Goal: Information Seeking & Learning: Learn about a topic

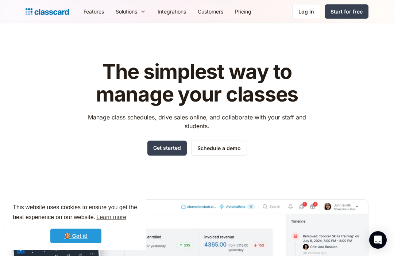
drag, startPoint x: 86, startPoint y: 233, endPoint x: 90, endPoint y: 231, distance: 4.9
click at [86, 233] on link "🍪 Got it!" at bounding box center [75, 235] width 51 height 15
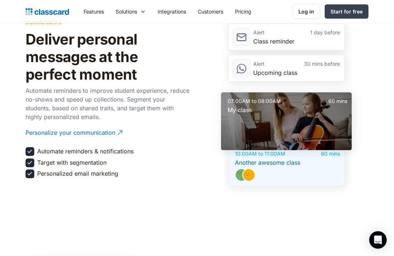
scroll to position [988, 0]
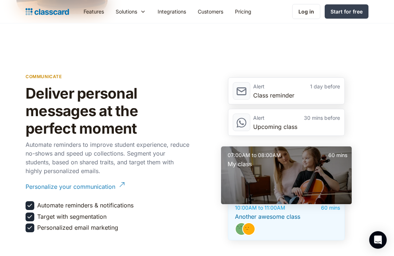
click at [108, 186] on div "Personalize your communication" at bounding box center [71, 183] width 90 height 14
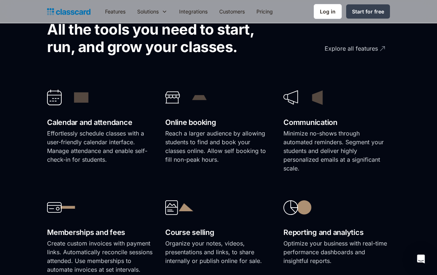
scroll to position [110, 0]
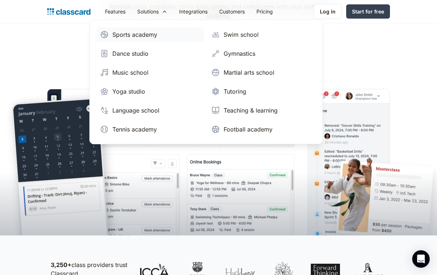
click at [146, 32] on div "Sports academy" at bounding box center [134, 34] width 45 height 9
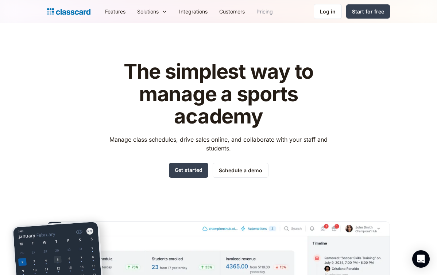
click at [267, 9] on link "Pricing" at bounding box center [264, 11] width 28 height 16
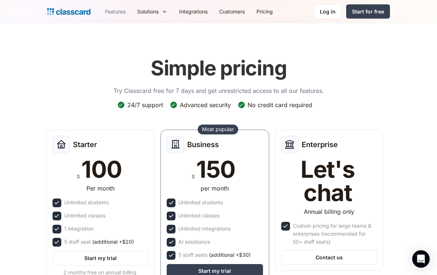
click at [116, 9] on link "Features" at bounding box center [115, 11] width 32 height 16
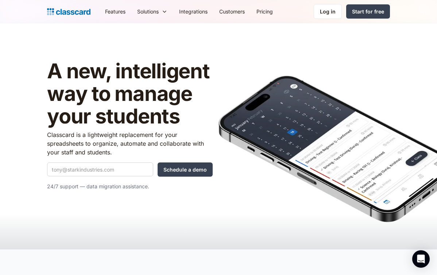
click at [116, 10] on link "Features" at bounding box center [115, 11] width 32 height 16
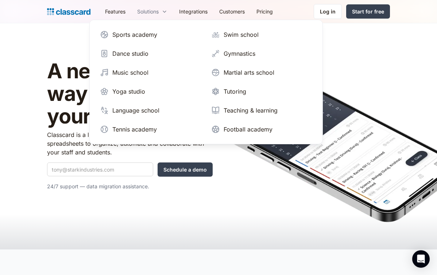
click at [146, 12] on div "Solutions" at bounding box center [148, 12] width 22 height 8
click at [146, 36] on div "Sports academy" at bounding box center [134, 34] width 45 height 9
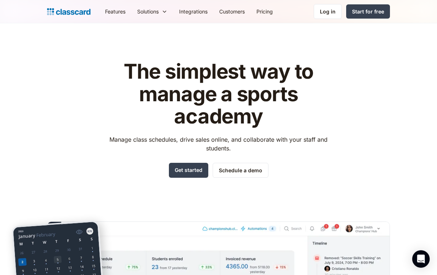
click at [82, 13] on img at bounding box center [68, 12] width 43 height 10
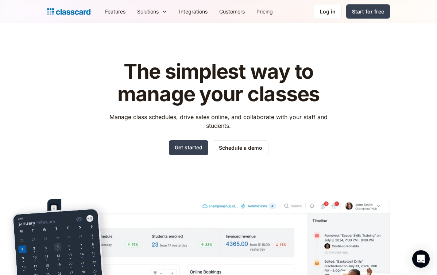
scroll to position [149, 0]
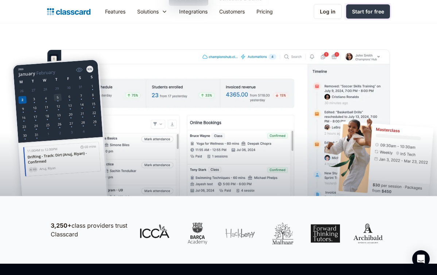
click at [364, 9] on div "Start for free" at bounding box center [368, 12] width 32 height 8
click at [335, 15] on link "Log in" at bounding box center [328, 11] width 28 height 15
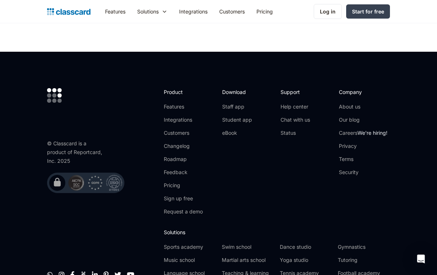
scroll to position [222, 0]
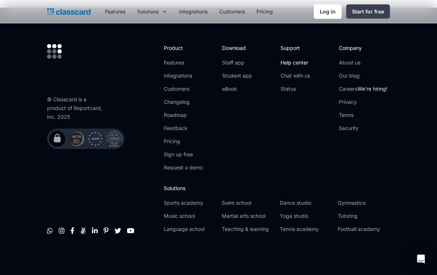
click at [303, 59] on link "Help center" at bounding box center [295, 62] width 30 height 7
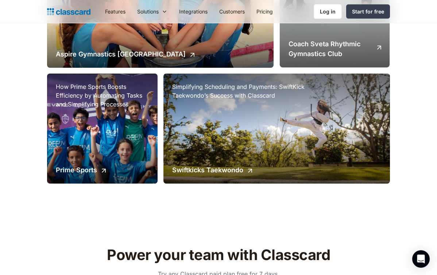
scroll to position [648, 0]
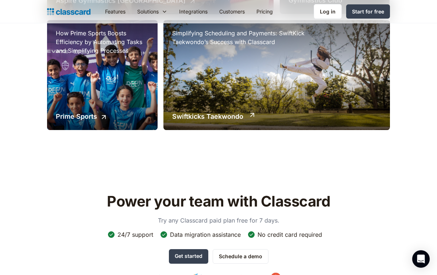
click at [323, 99] on div "Simplifying Scheduling and Payments: SwiftKick Taekwondo’s Success with Classca…" at bounding box center [276, 75] width 226 height 110
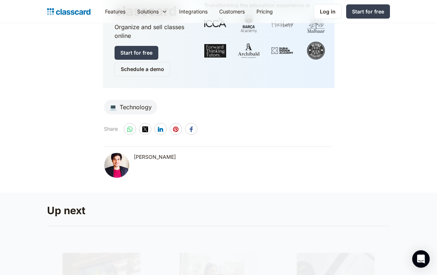
scroll to position [2110, 0]
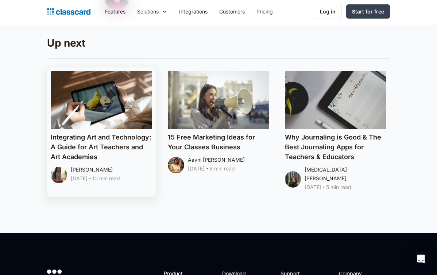
click at [127, 127] on div at bounding box center [101, 100] width 101 height 58
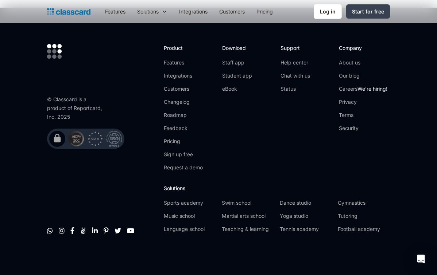
scroll to position [7012, 0]
click at [166, 116] on link "Roadmap" at bounding box center [183, 115] width 39 height 7
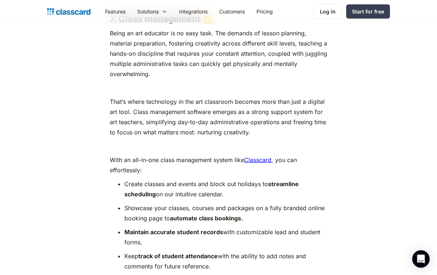
scroll to position [4186, 0]
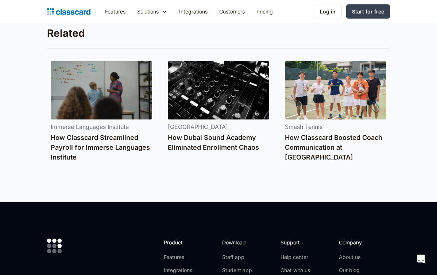
scroll to position [1095, 0]
